Goal: Navigation & Orientation: Find specific page/section

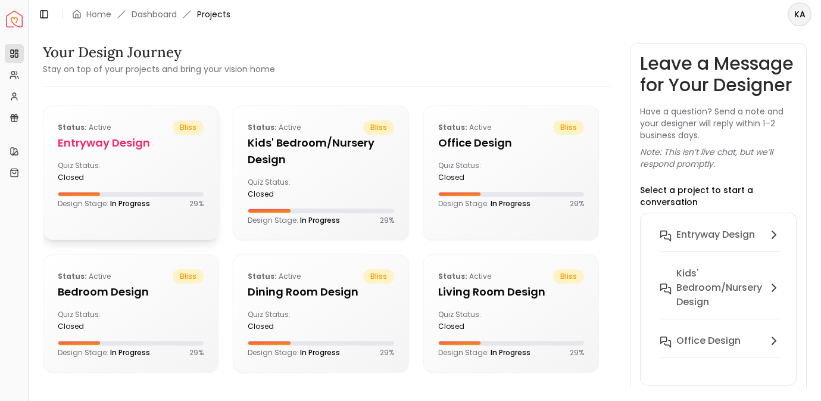
click at [96, 147] on h5 "entryway design" at bounding box center [131, 143] width 146 height 17
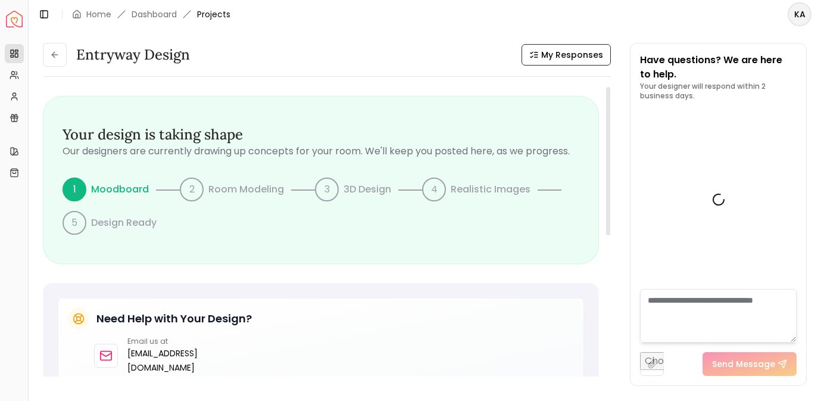
scroll to position [548, 0]
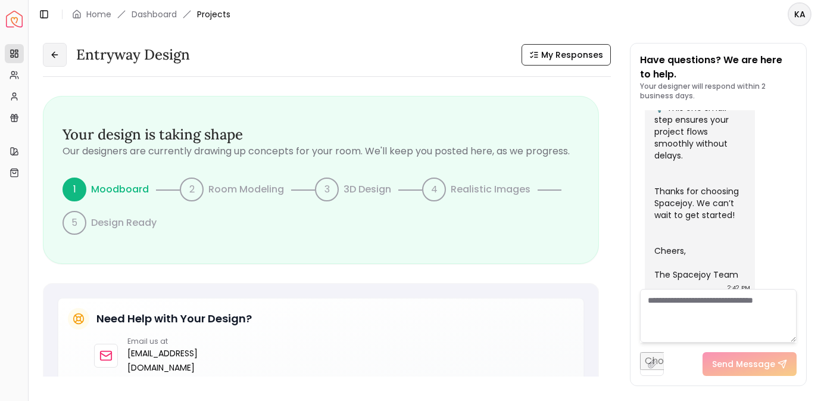
click at [62, 55] on button at bounding box center [55, 55] width 24 height 24
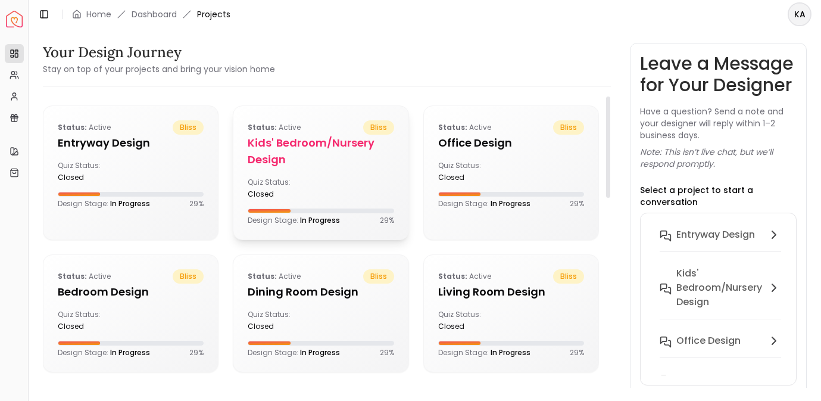
click at [304, 144] on h5 "Kids' Bedroom/Nursery design" at bounding box center [321, 151] width 146 height 33
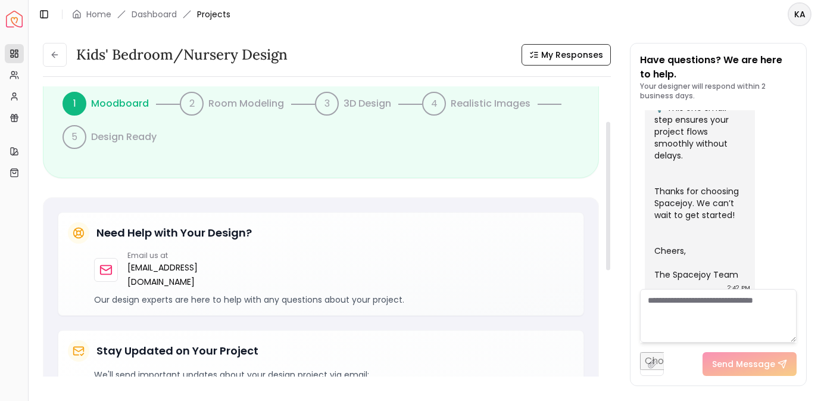
scroll to position [64, 0]
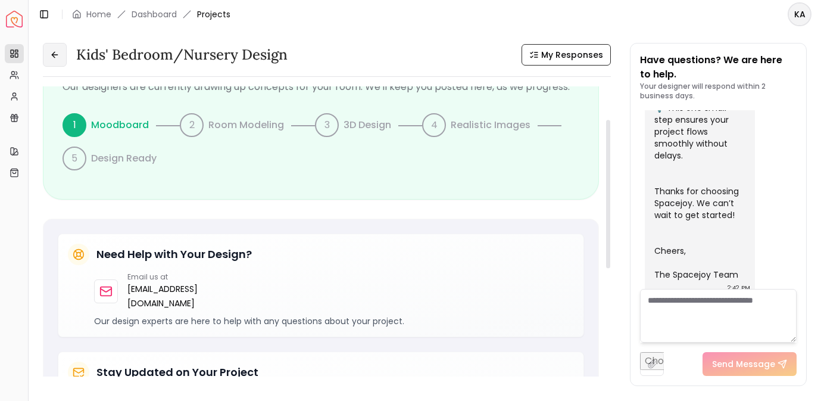
click at [56, 63] on button at bounding box center [55, 55] width 24 height 24
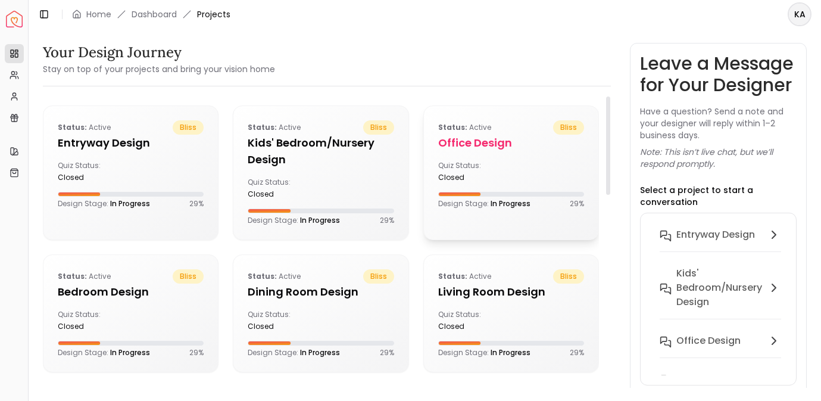
click at [499, 143] on h5 "Office design" at bounding box center [511, 143] width 146 height 17
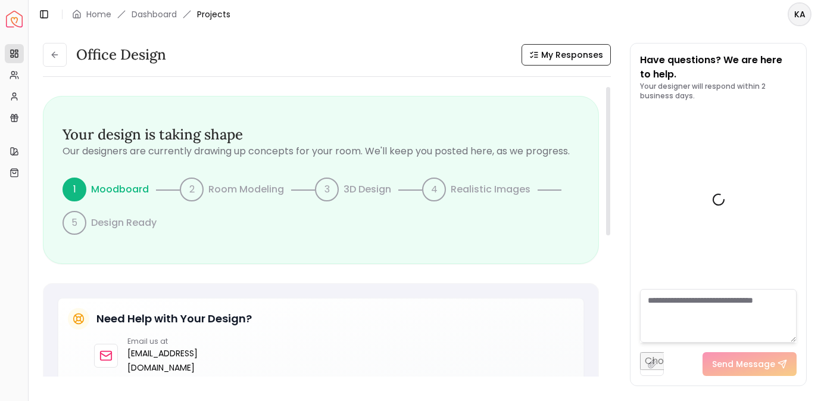
scroll to position [548, 0]
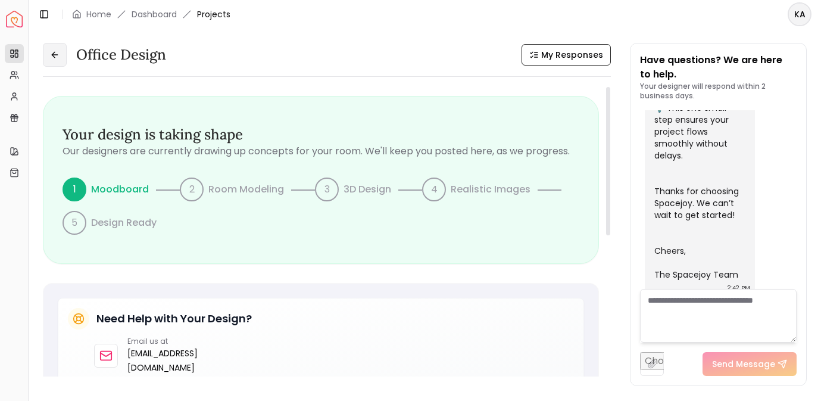
click at [59, 61] on button at bounding box center [55, 55] width 24 height 24
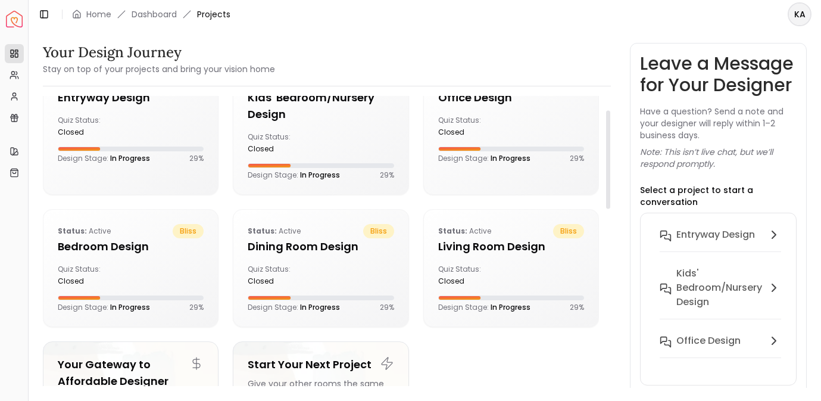
scroll to position [33, 0]
